Goal: Find specific page/section: Find specific page/section

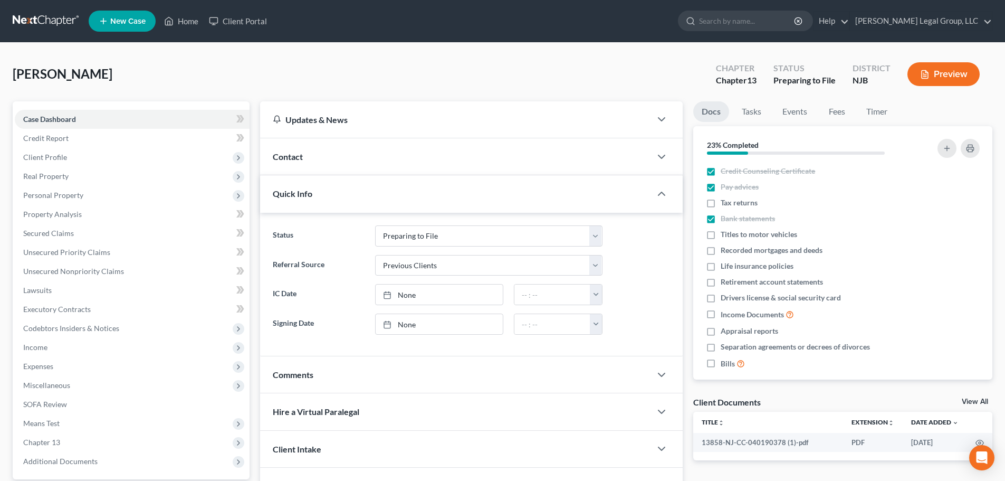
select select "17"
select select "1"
drag, startPoint x: 185, startPoint y: 22, endPoint x: 173, endPoint y: 113, distance: 92.2
click at [185, 22] on link "Home" at bounding box center [181, 21] width 45 height 19
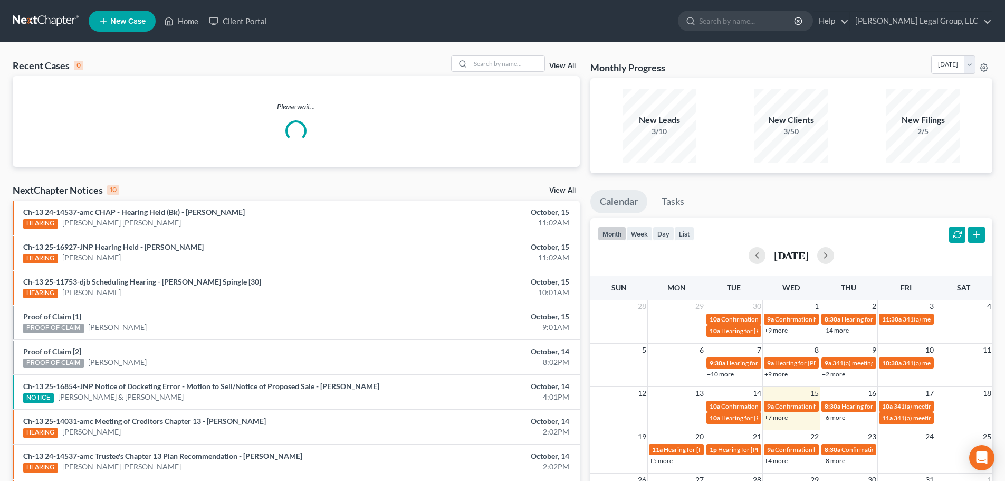
click at [550, 63] on link "View All" at bounding box center [562, 65] width 26 height 7
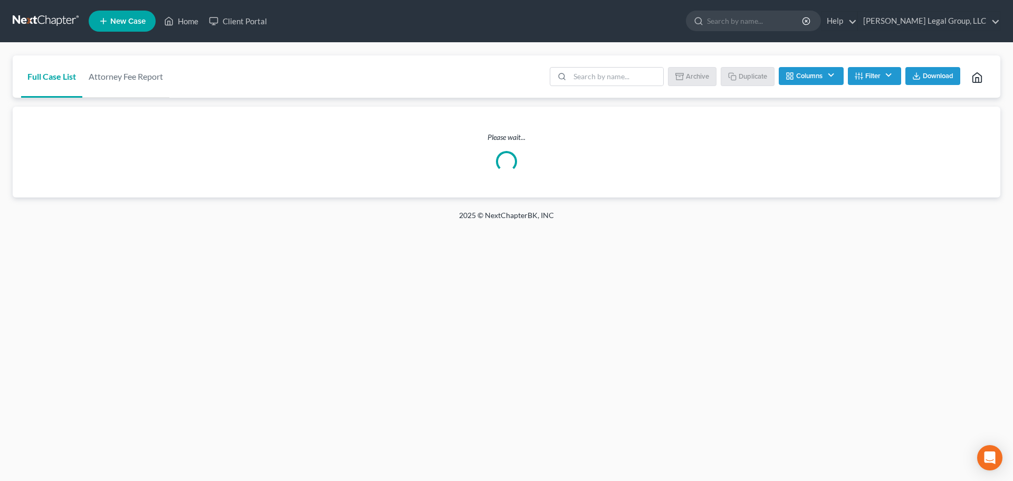
click at [530, 64] on div "Full Case List Attorney Fee Report Batch Download Archive Un-archive Duplicate …" at bounding box center [507, 76] width 988 height 43
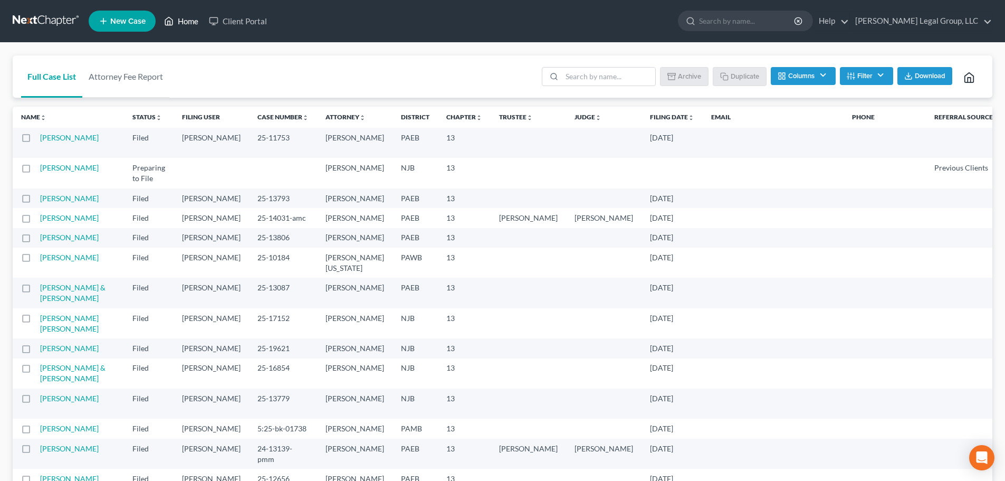
click at [165, 24] on icon at bounding box center [168, 21] width 9 height 13
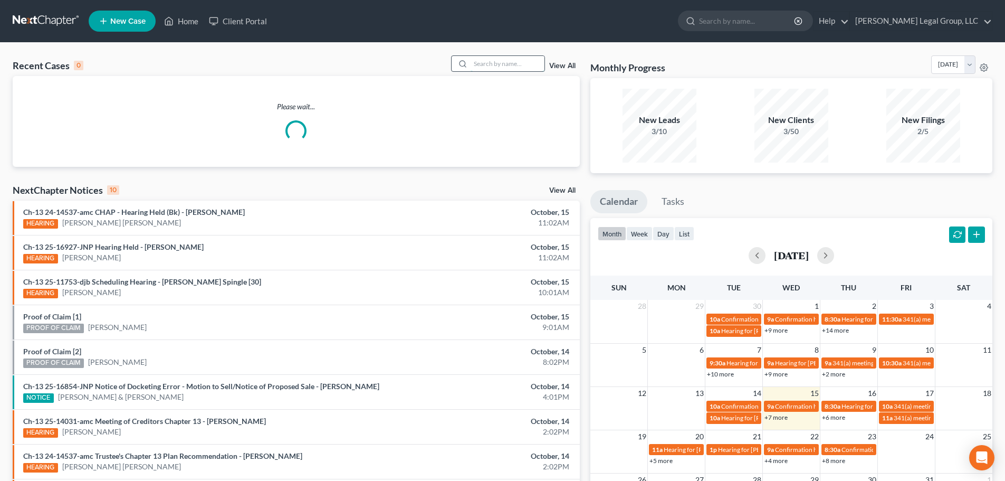
click at [501, 63] on input "search" at bounding box center [508, 63] width 74 height 15
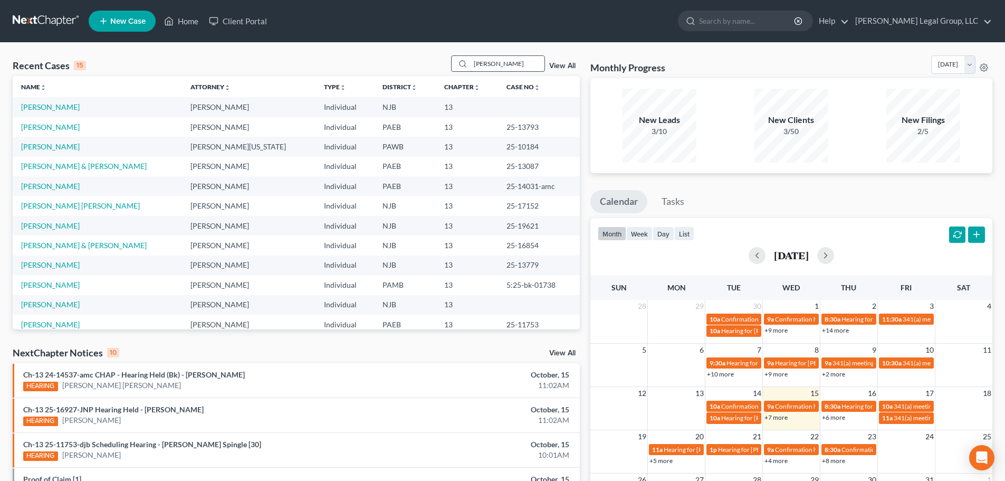
type input "[PERSON_NAME]"
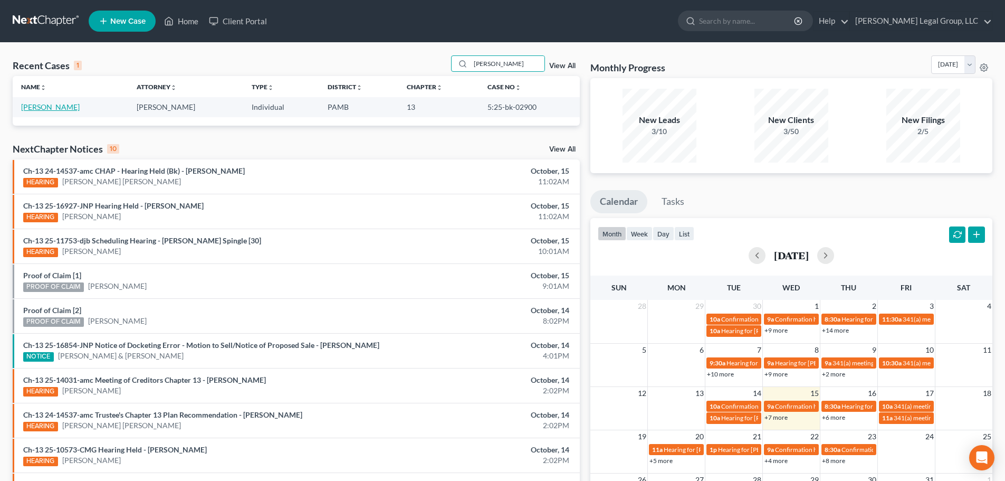
click at [60, 108] on link "[PERSON_NAME]" at bounding box center [50, 106] width 59 height 9
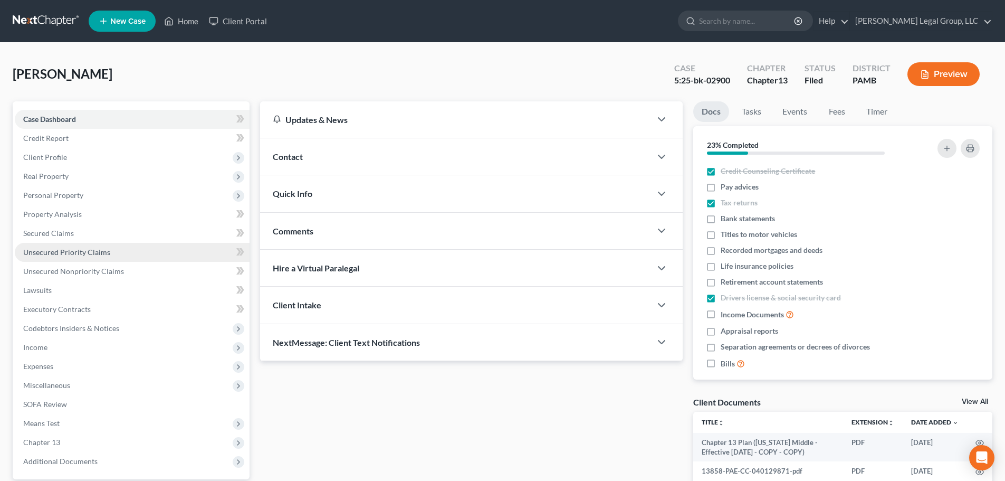
click at [88, 259] on link "Unsecured Priority Claims" at bounding box center [132, 252] width 235 height 19
